Goal: Find specific page/section: Find specific page/section

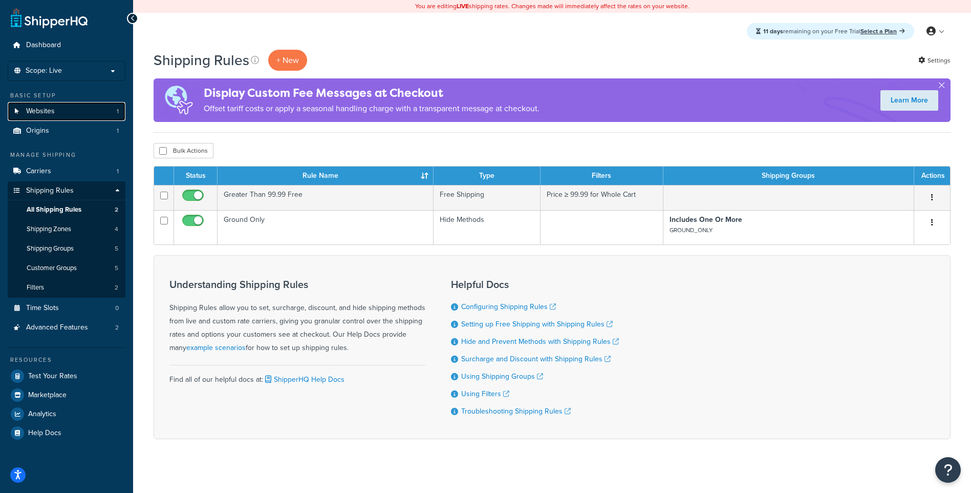
click at [61, 110] on link "Websites 1" at bounding box center [67, 111] width 118 height 19
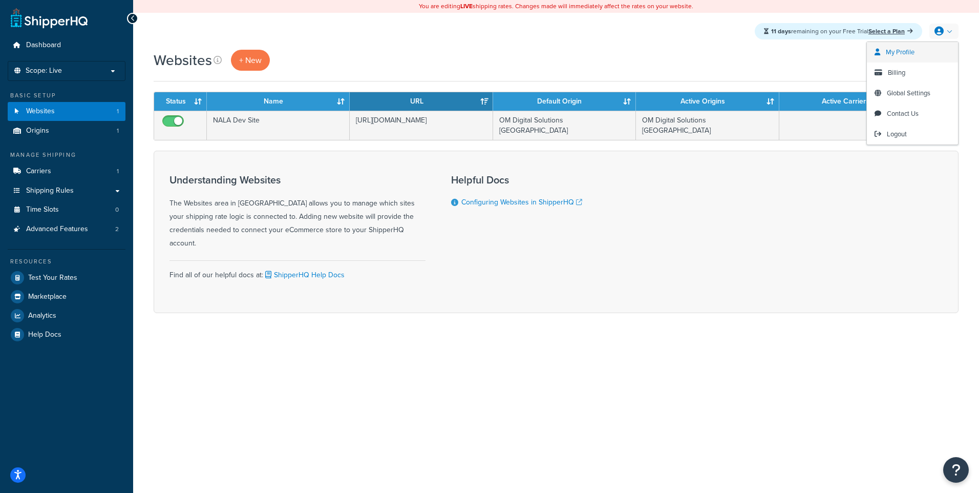
click at [923, 55] on link "My Profile" at bounding box center [912, 52] width 91 height 20
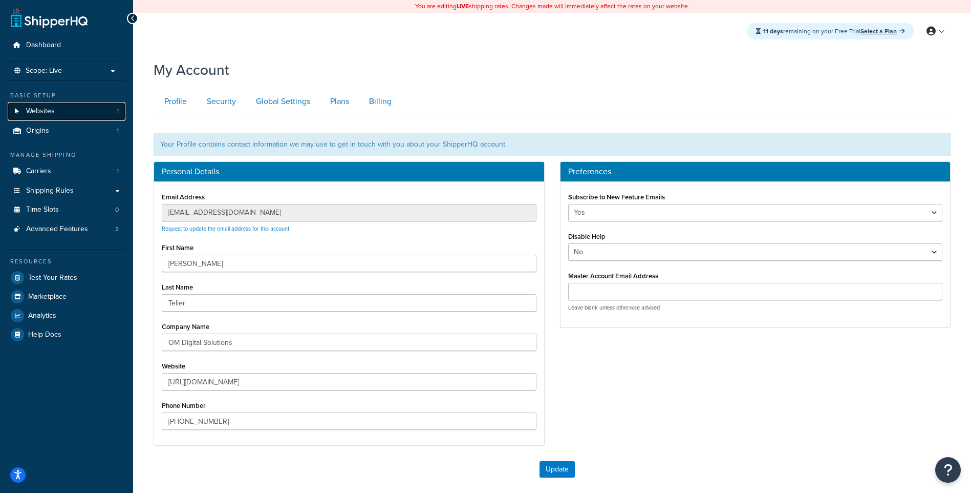
click at [78, 104] on link "Websites 1" at bounding box center [67, 111] width 118 height 19
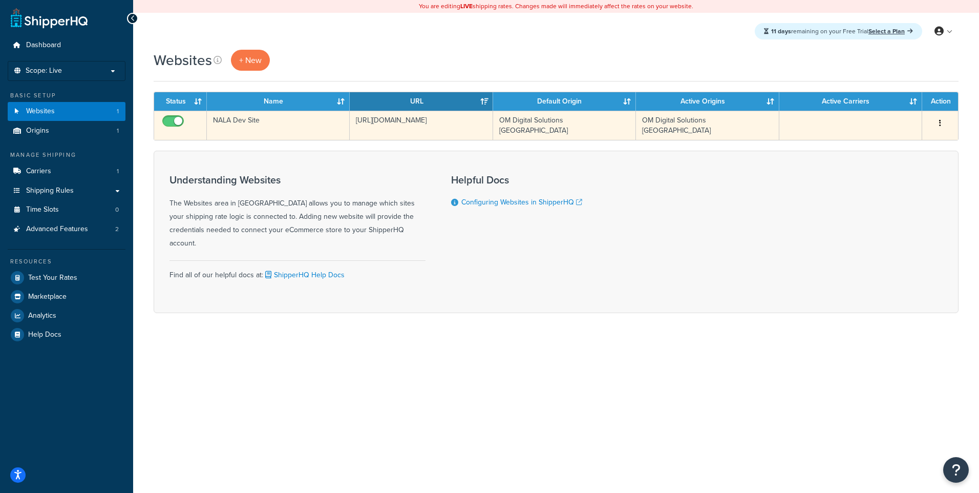
click at [630, 119] on td "OM Digital Solutions [GEOGRAPHIC_DATA]" at bounding box center [564, 125] width 143 height 29
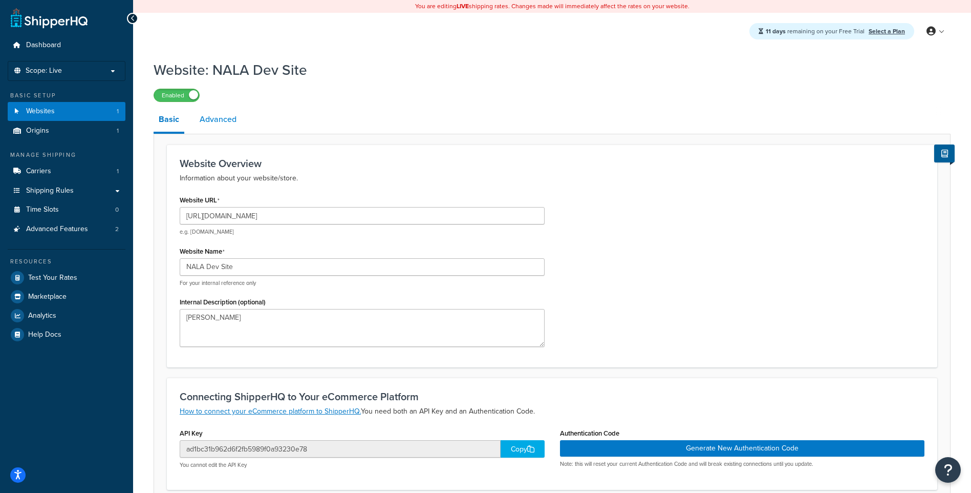
click at [214, 115] on link "Advanced" at bounding box center [218, 119] width 47 height 25
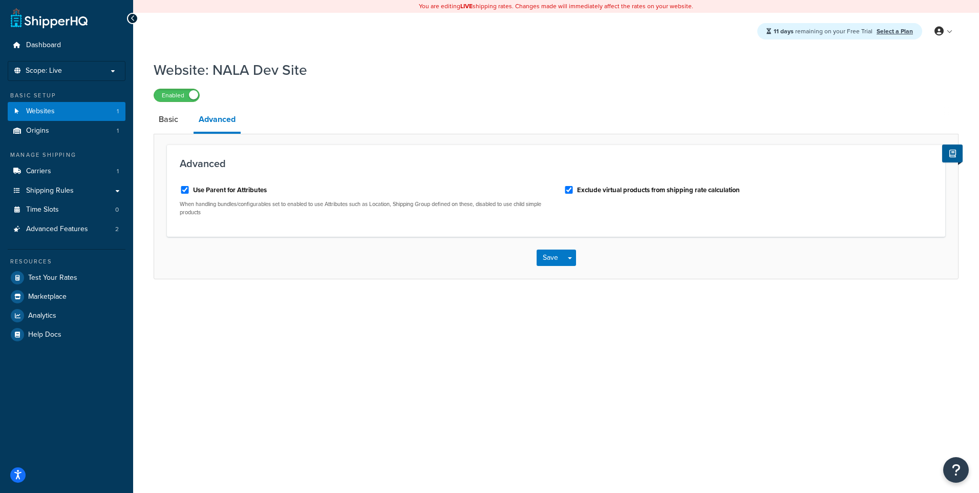
click at [184, 124] on li "Basic" at bounding box center [174, 119] width 40 height 25
click at [171, 122] on link "Basic" at bounding box center [169, 119] width 30 height 25
